Goal: Information Seeking & Learning: Learn about a topic

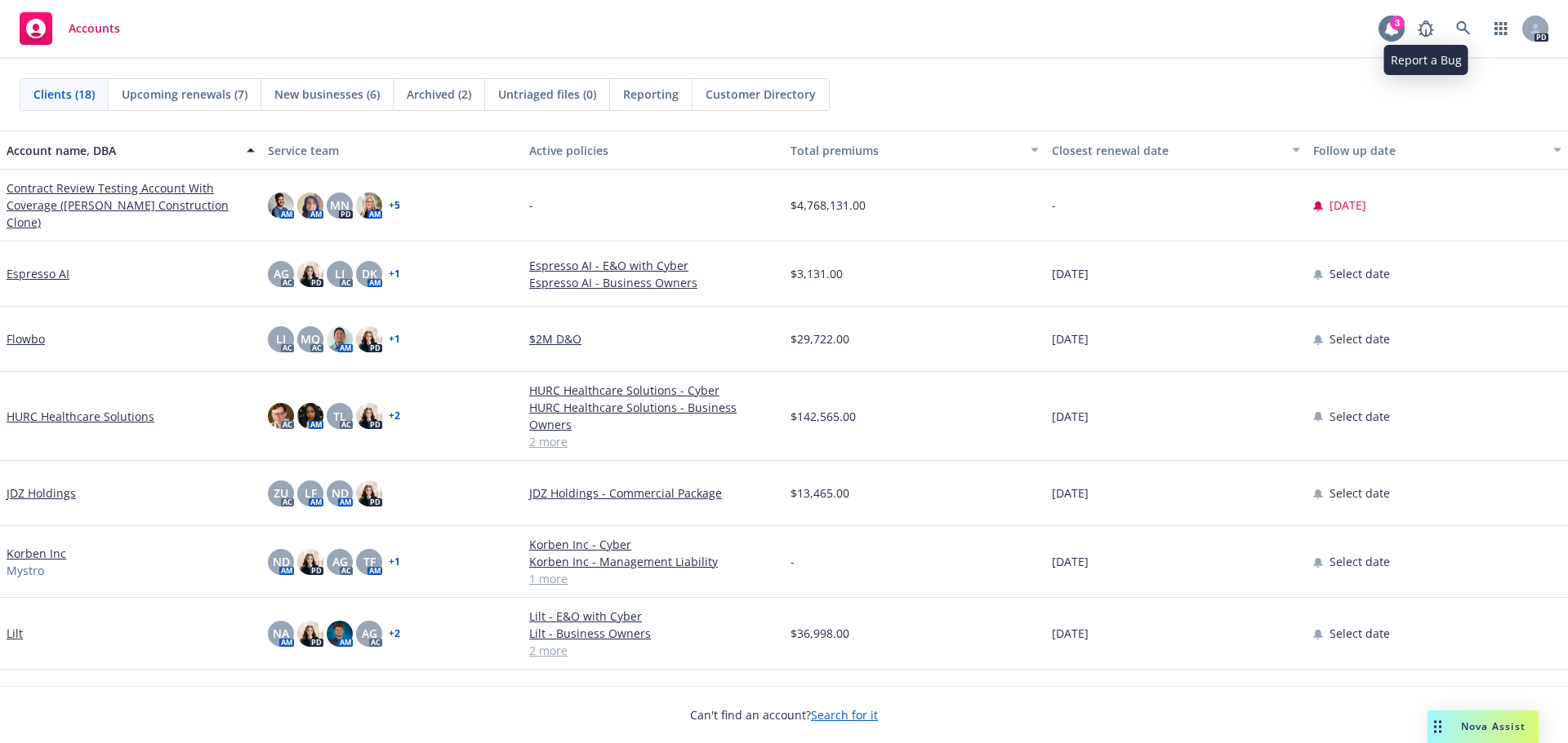
click at [1386, 23] on icon at bounding box center [1391, 29] width 17 height 17
click at [1536, 23] on div at bounding box center [1534, 29] width 26 height 26
click at [1461, 26] on icon at bounding box center [1462, 28] width 15 height 15
click at [42, 32] on icon at bounding box center [36, 29] width 20 height 20
click at [1467, 26] on icon at bounding box center [1462, 28] width 15 height 15
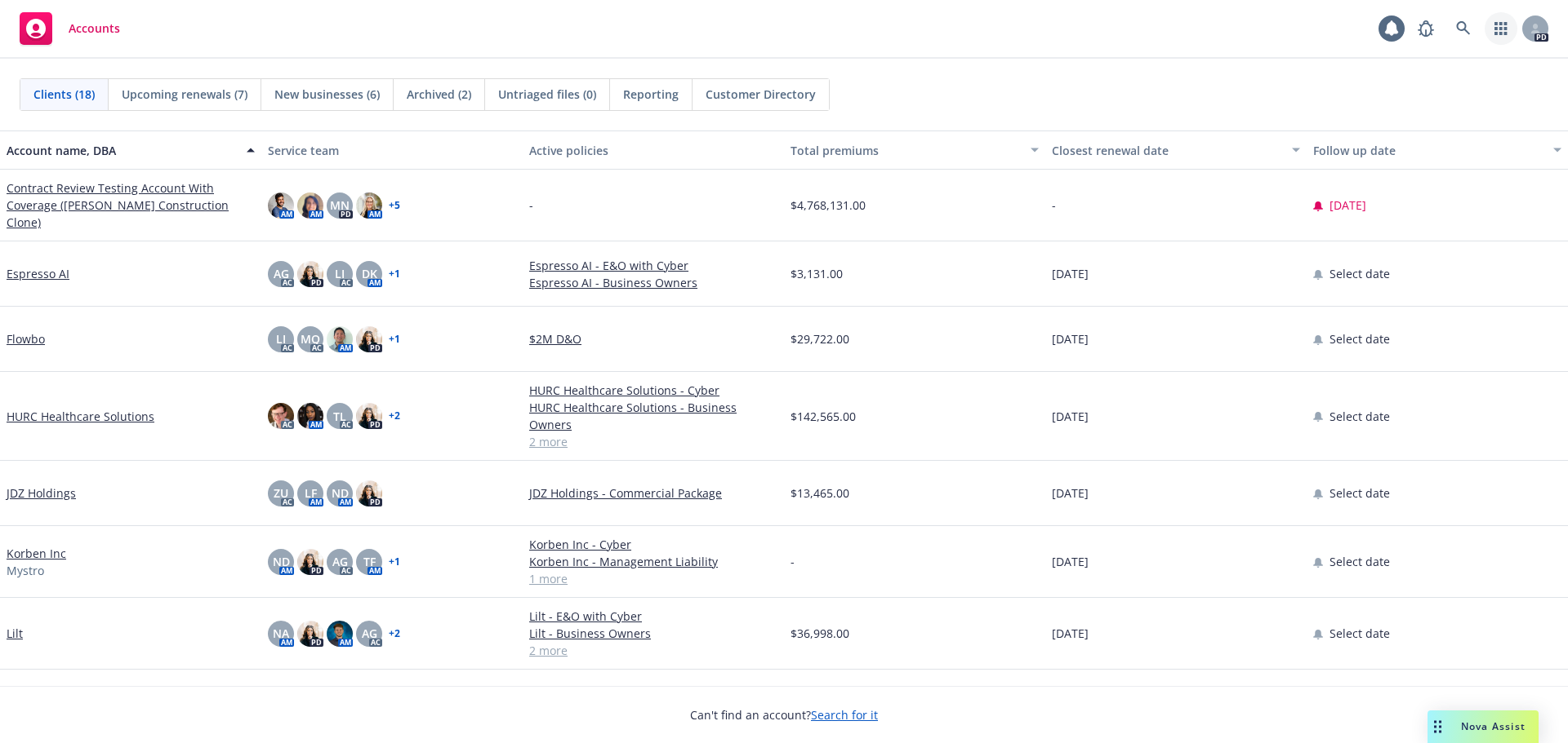
click at [1501, 26] on icon "button" at bounding box center [1500, 28] width 13 height 13
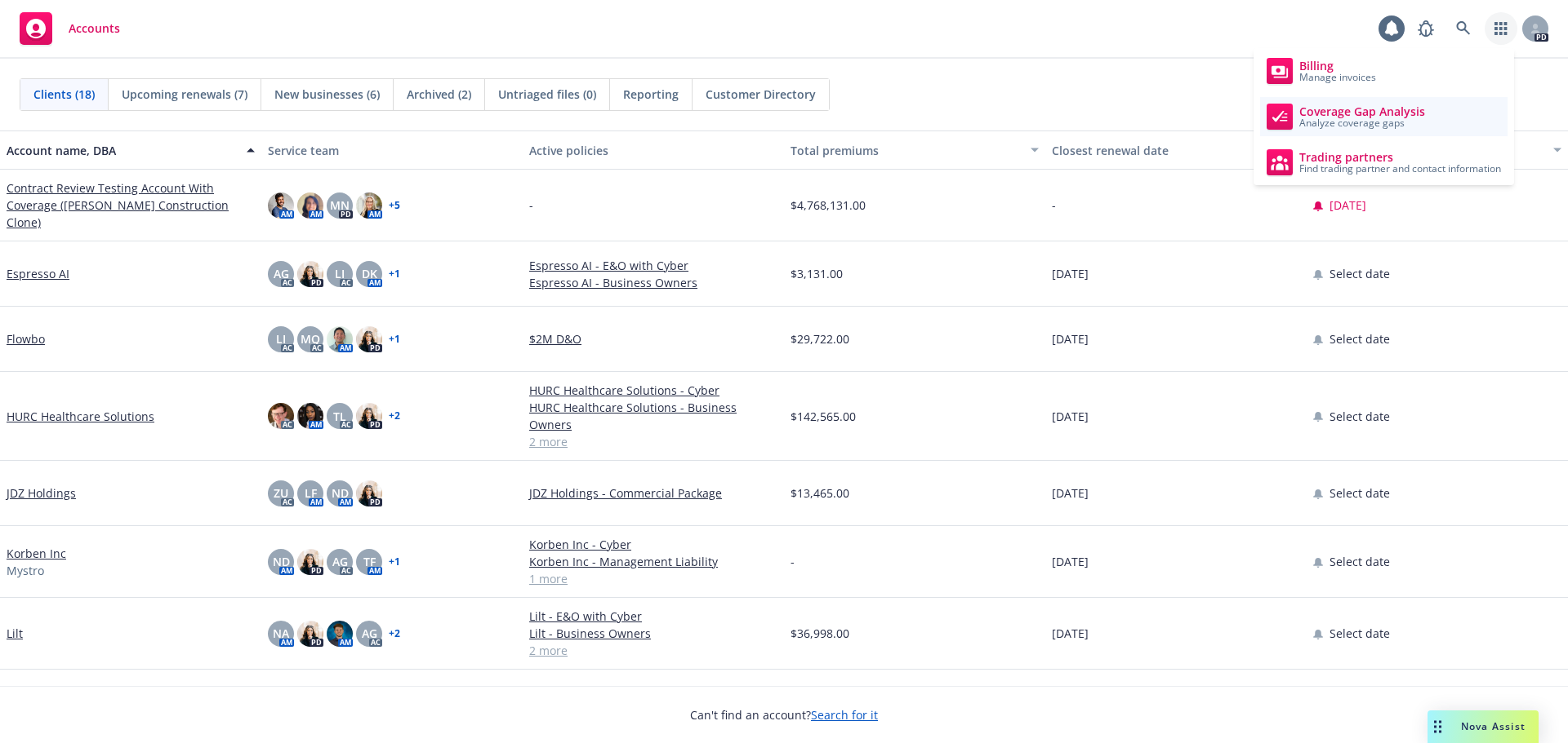
click at [1343, 122] on span "Analyze coverage gaps" at bounding box center [1361, 124] width 126 height 10
